Goal: Understand process/instructions: Learn how to perform a task or action

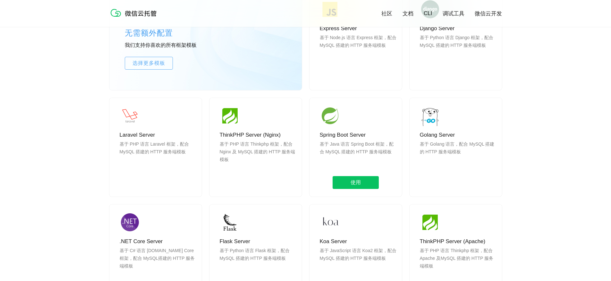
scroll to position [576, 0]
click at [345, 179] on span "使用" at bounding box center [356, 181] width 46 height 13
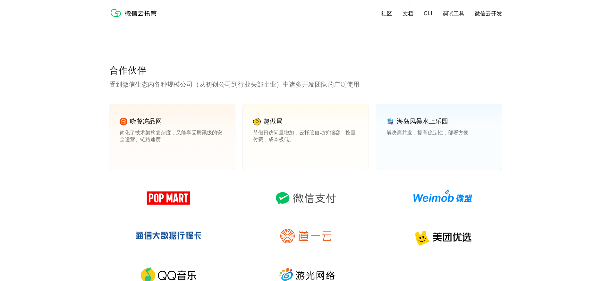
scroll to position [864, 0]
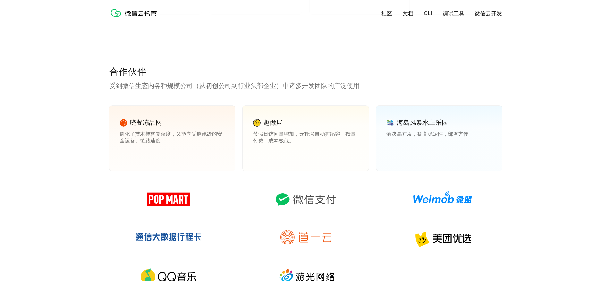
click at [450, 197] on img at bounding box center [443, 199] width 92 height 31
click at [448, 201] on img at bounding box center [443, 199] width 92 height 31
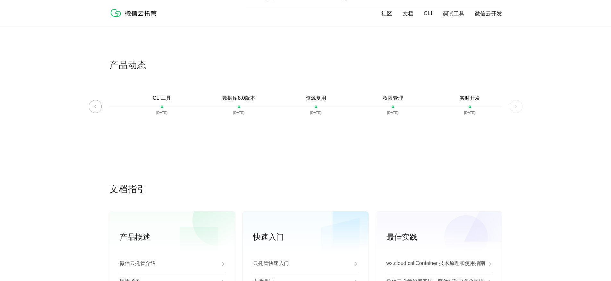
scroll to position [1307, 0]
